Goal: Task Accomplishment & Management: Manage account settings

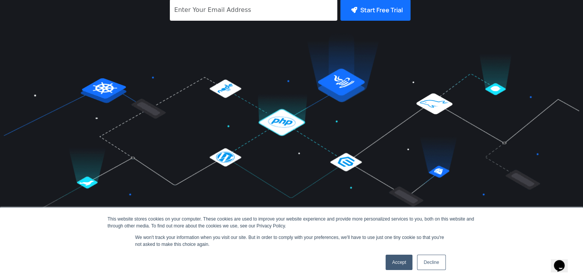
click at [404, 264] on link "Accept" at bounding box center [398, 261] width 27 height 15
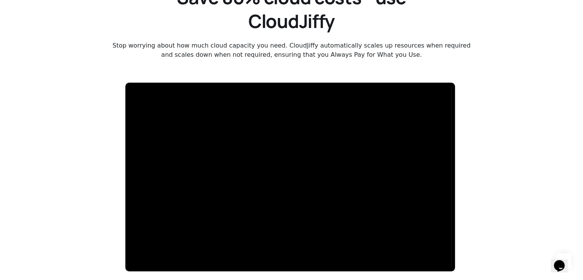
scroll to position [1111, 0]
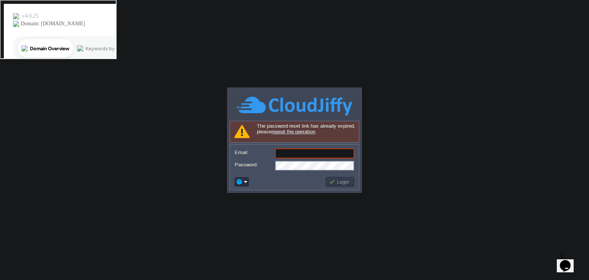
type input "[EMAIL_ADDRESS][DOMAIN_NAME]"
click at [281, 174] on div "Login" at bounding box center [294, 182] width 129 height 16
click at [275, 191] on div at bounding box center [295, 191] width 130 height 2
click at [289, 134] on link "repeat the operation" at bounding box center [293, 132] width 44 height 6
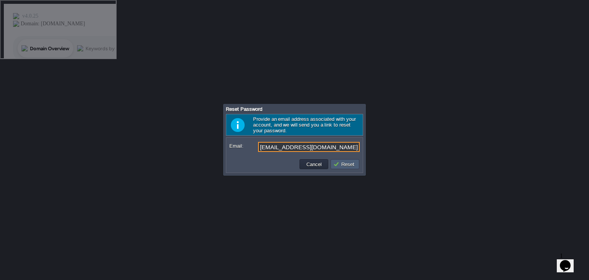
click at [346, 161] on button "Reset" at bounding box center [344, 164] width 23 height 7
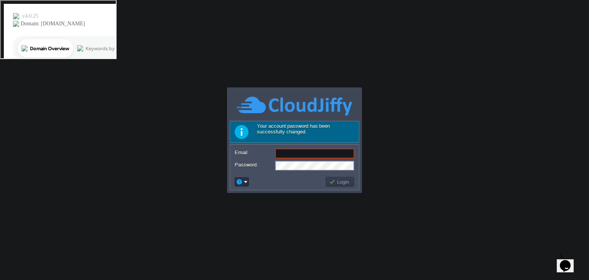
type input "[EMAIL_ADDRESS][DOMAIN_NAME]"
click at [313, 184] on td at bounding box center [278, 181] width 91 height 12
click at [350, 179] on button "Login" at bounding box center [340, 181] width 22 height 7
